Goal: Task Accomplishment & Management: Use online tool/utility

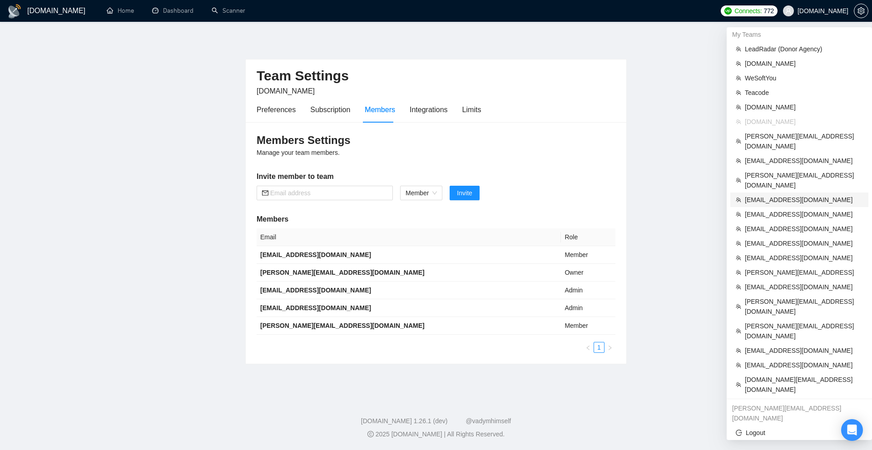
click at [774, 195] on span "[EMAIL_ADDRESS][DOMAIN_NAME]" at bounding box center [804, 200] width 118 height 10
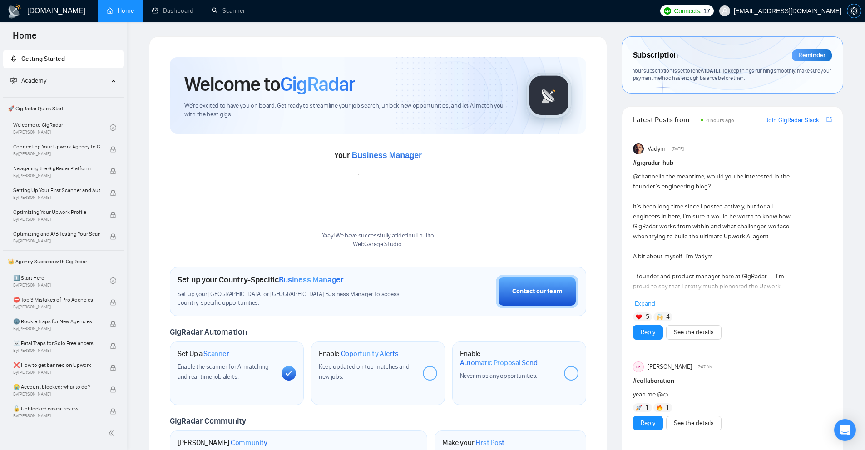
click at [859, 10] on span "setting" at bounding box center [854, 10] width 14 height 7
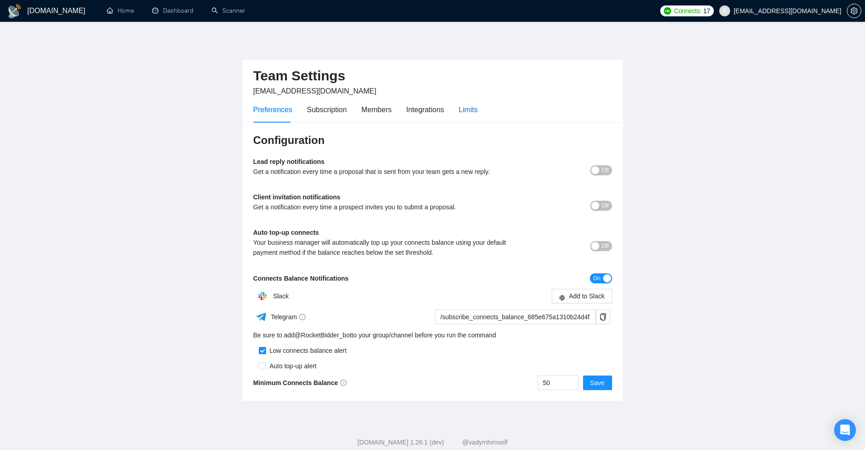
click at [471, 111] on div "Limits" at bounding box center [468, 109] width 19 height 11
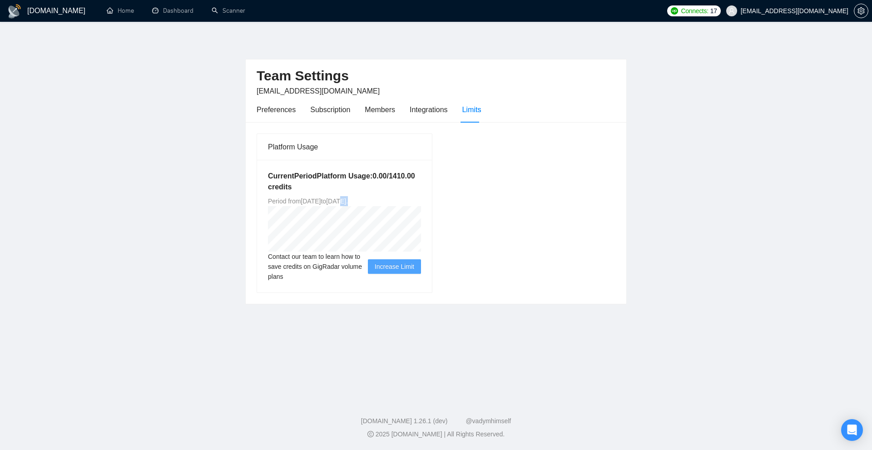
drag, startPoint x: 367, startPoint y: 201, endPoint x: 403, endPoint y: 198, distance: 36.5
click at [403, 198] on div "Current Period Platform Usage: 0.00 / 1410.00 credits Period from [DATE] to [DA…" at bounding box center [344, 226] width 175 height 133
copy span "[DATE] ."
click at [504, 208] on div "Platform Usage Current Period Platform Usage: 0.00 / 1410.00 credits Period fro…" at bounding box center [436, 213] width 366 height 160
click at [861, 15] on button "button" at bounding box center [861, 11] width 15 height 15
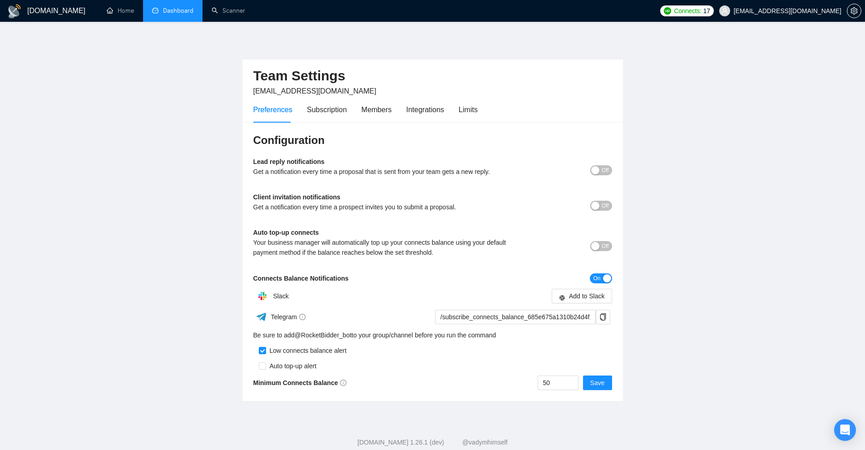
click at [164, 15] on link "Dashboard" at bounding box center [172, 11] width 41 height 8
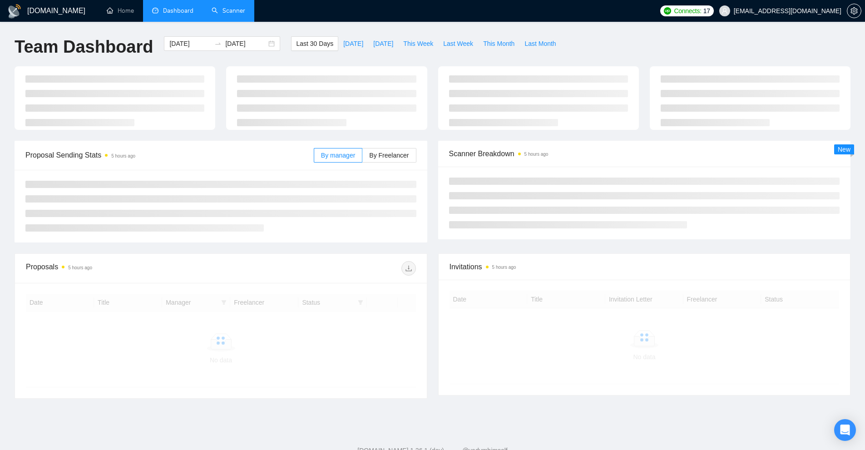
click at [214, 7] on link "Scanner" at bounding box center [229, 11] width 34 height 8
